Goal: Transaction & Acquisition: Purchase product/service

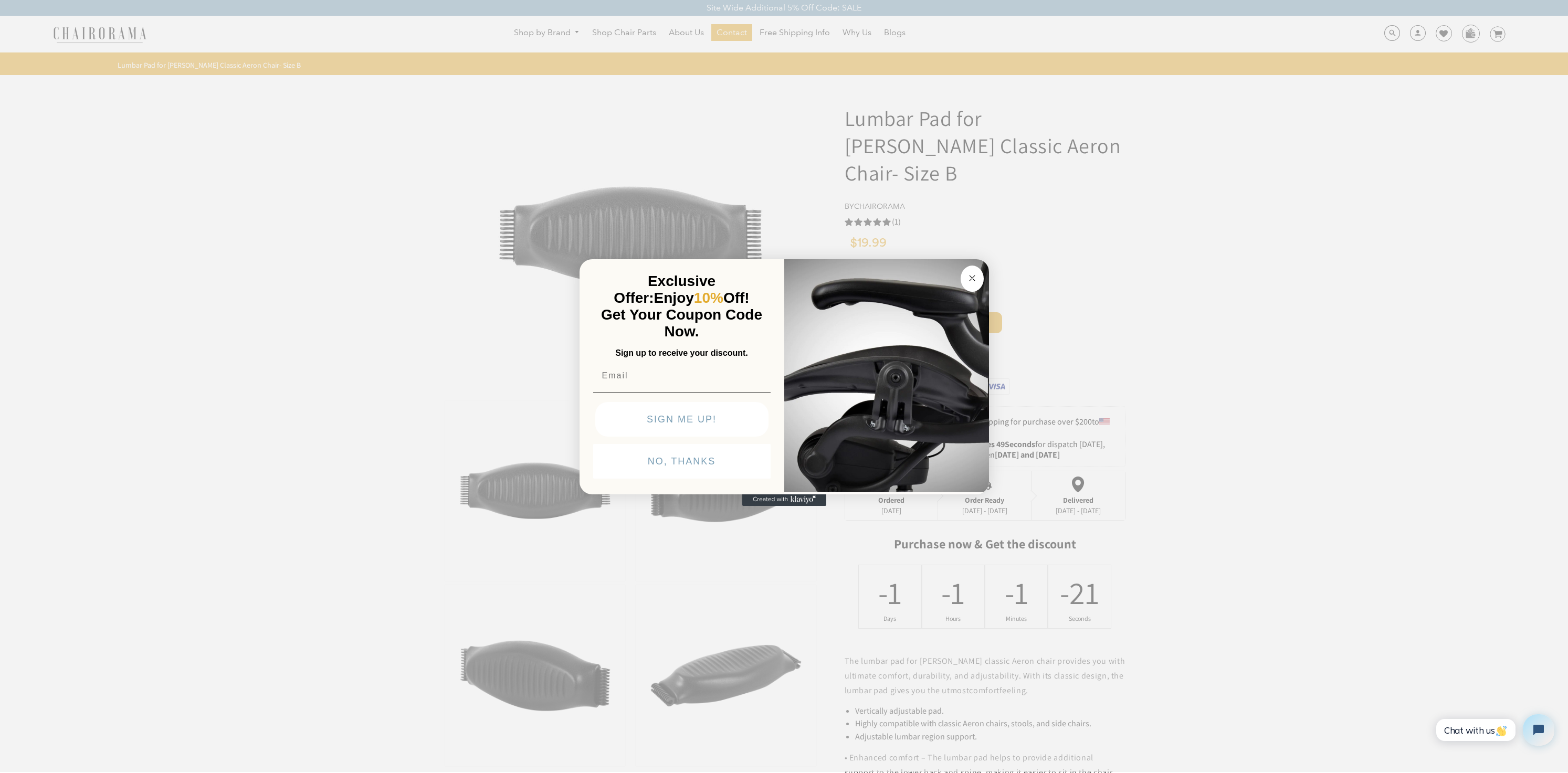
drag, startPoint x: 694, startPoint y: 458, endPoint x: 719, endPoint y: 453, distance: 25.5
click at [695, 458] on button "NO, THANKS" at bounding box center [682, 461] width 177 height 35
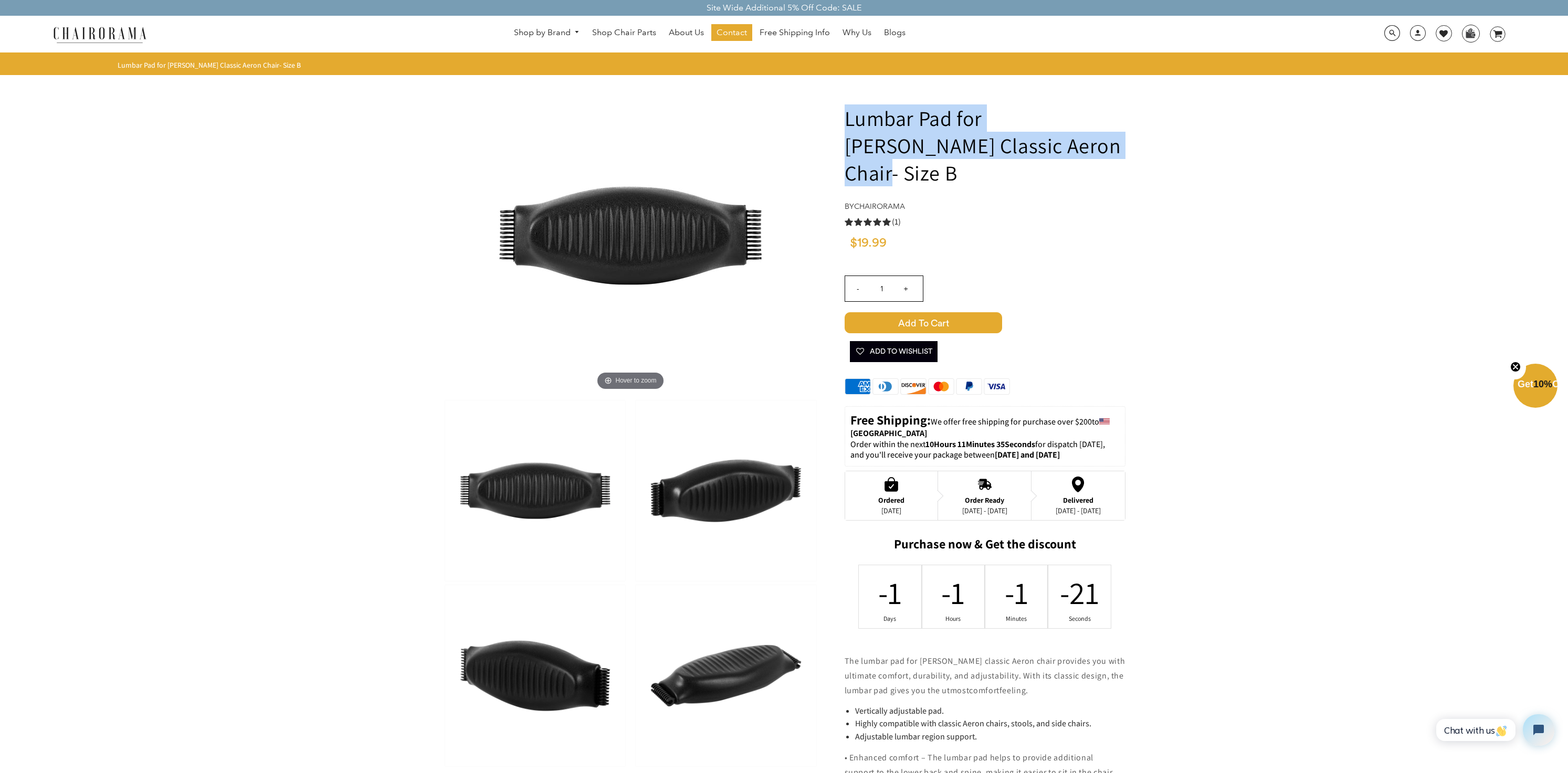
drag, startPoint x: 844, startPoint y: 115, endPoint x: 1015, endPoint y: 147, distance: 174.0
click at [1015, 147] on h1 "Lumbar Pad for [PERSON_NAME] Classic Aeron Chair- Size B" at bounding box center [985, 145] width 281 height 82
copy h1 "Lumbar Pad for [PERSON_NAME] Classic Aeron Chair"
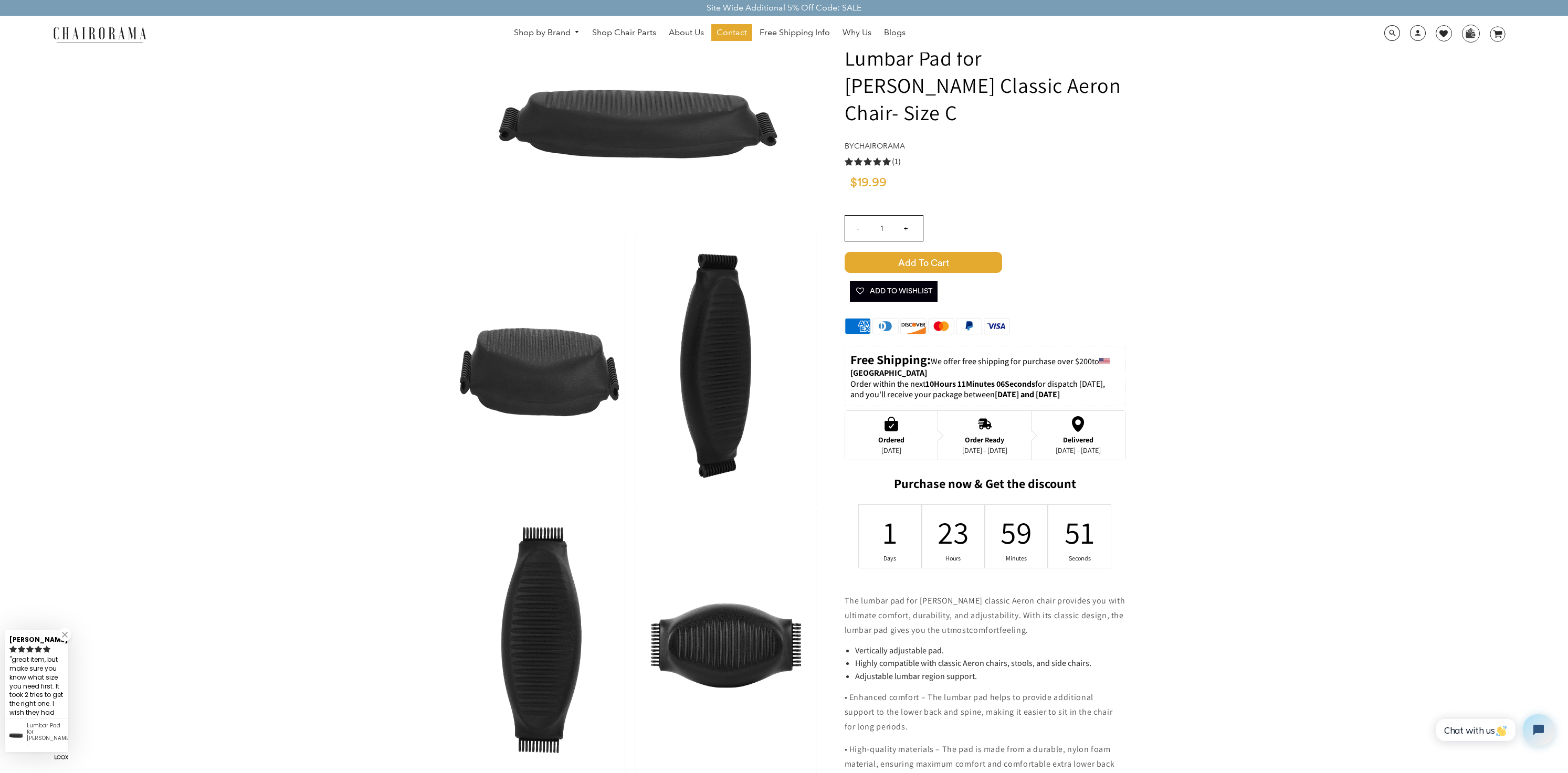
scroll to position [61, 0]
